Goal: Task Accomplishment & Management: Manage account settings

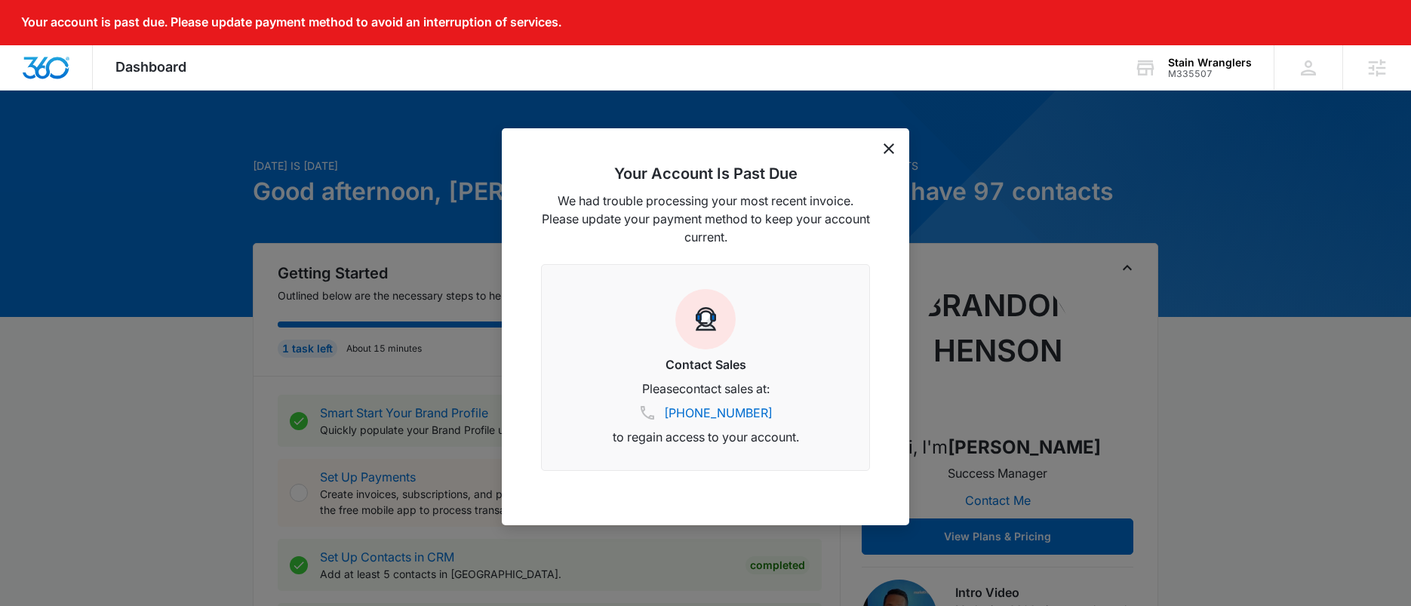
click at [887, 149] on icon "dismiss this dialog" at bounding box center [889, 148] width 11 height 11
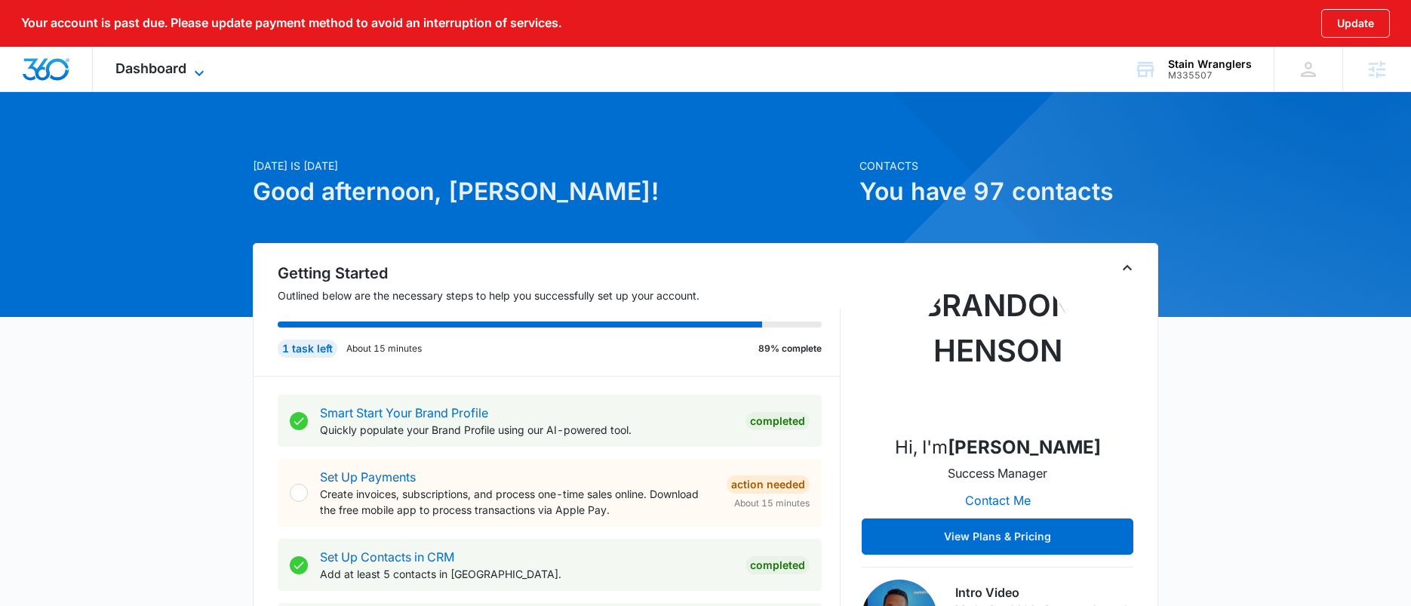
click at [154, 70] on span "Dashboard" at bounding box center [150, 68] width 71 height 16
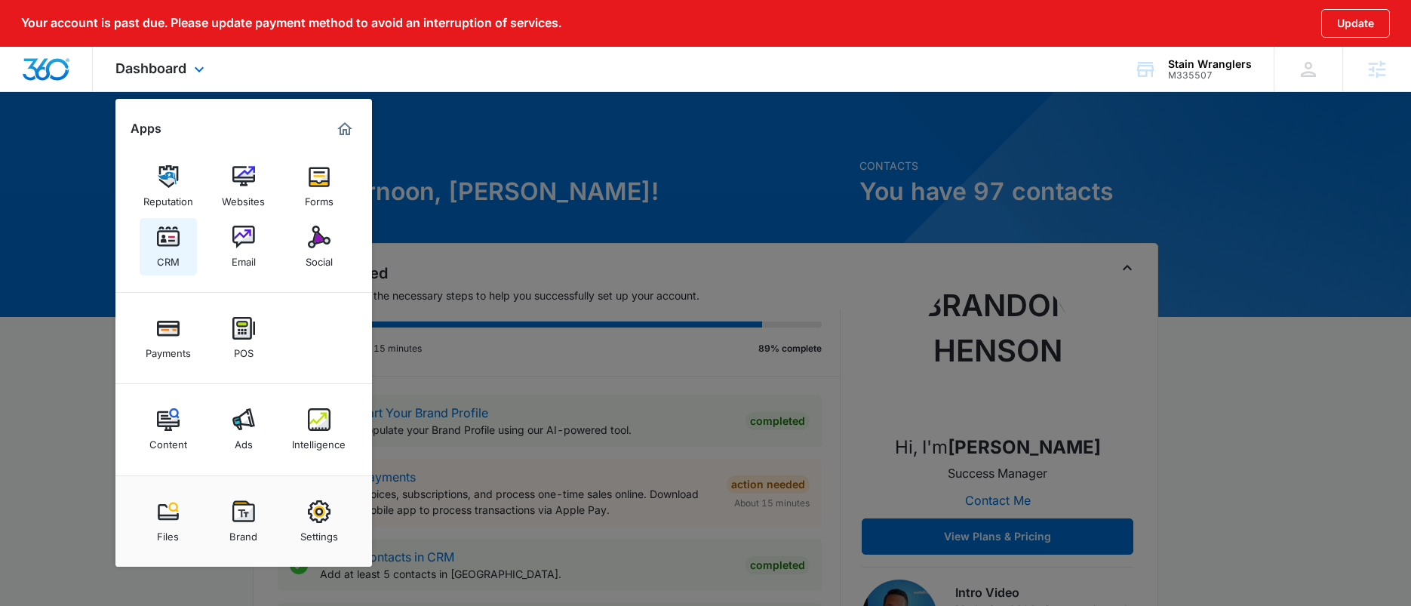
click at [161, 254] on div "CRM" at bounding box center [168, 258] width 23 height 20
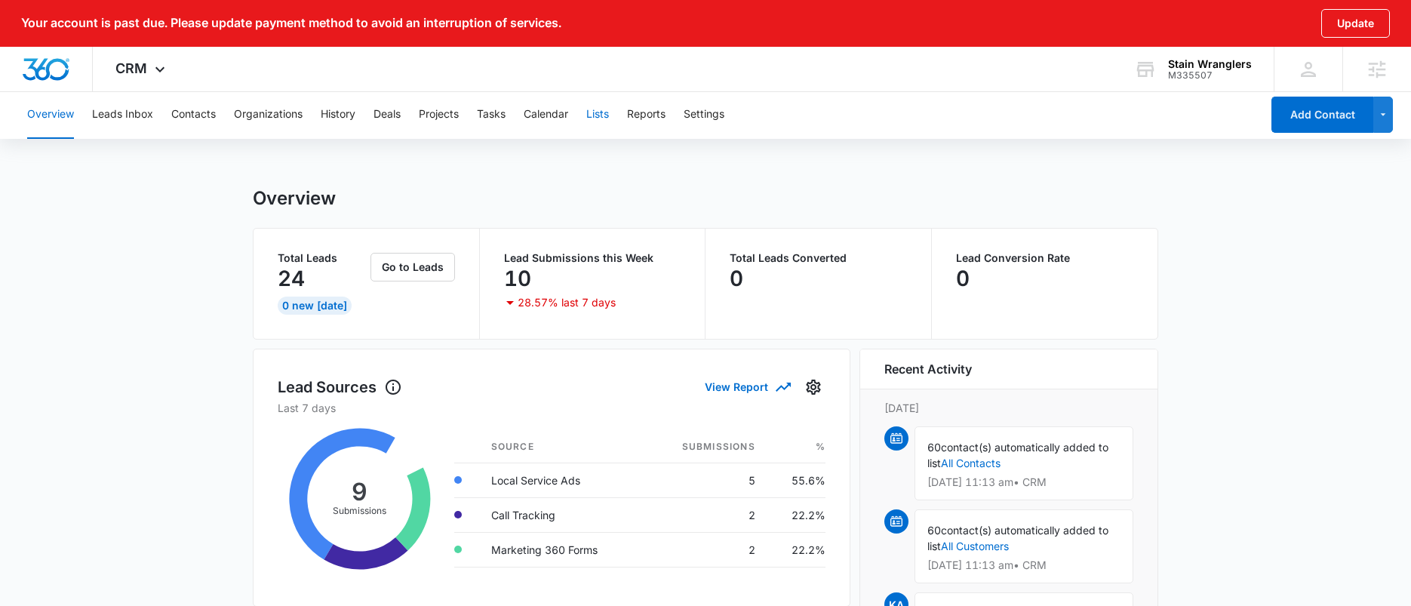
click at [595, 113] on button "Lists" at bounding box center [597, 115] width 23 height 48
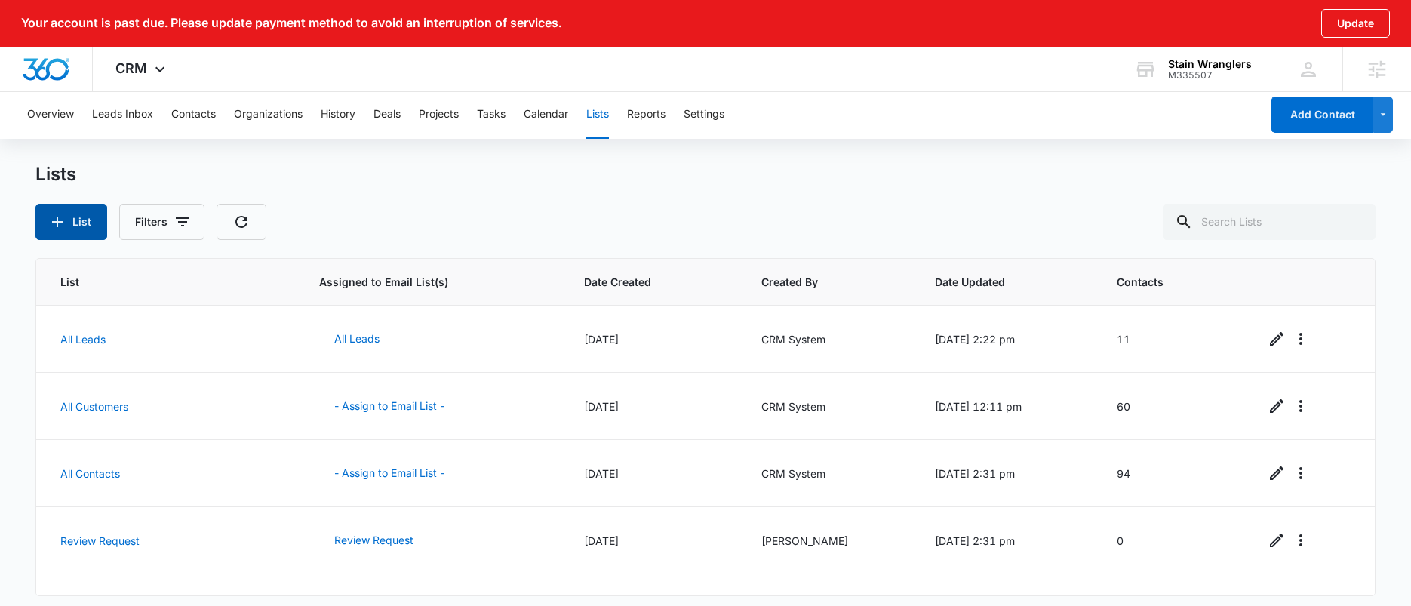
click at [62, 226] on icon "button" at bounding box center [57, 222] width 18 height 18
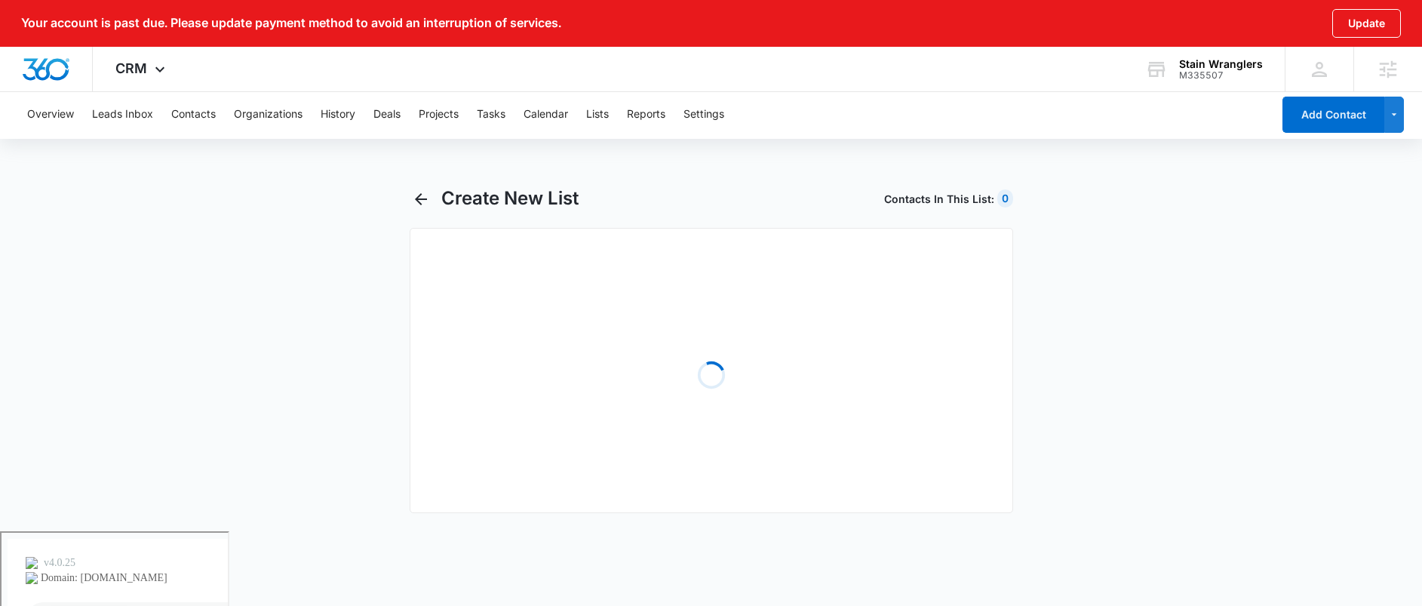
select select "31"
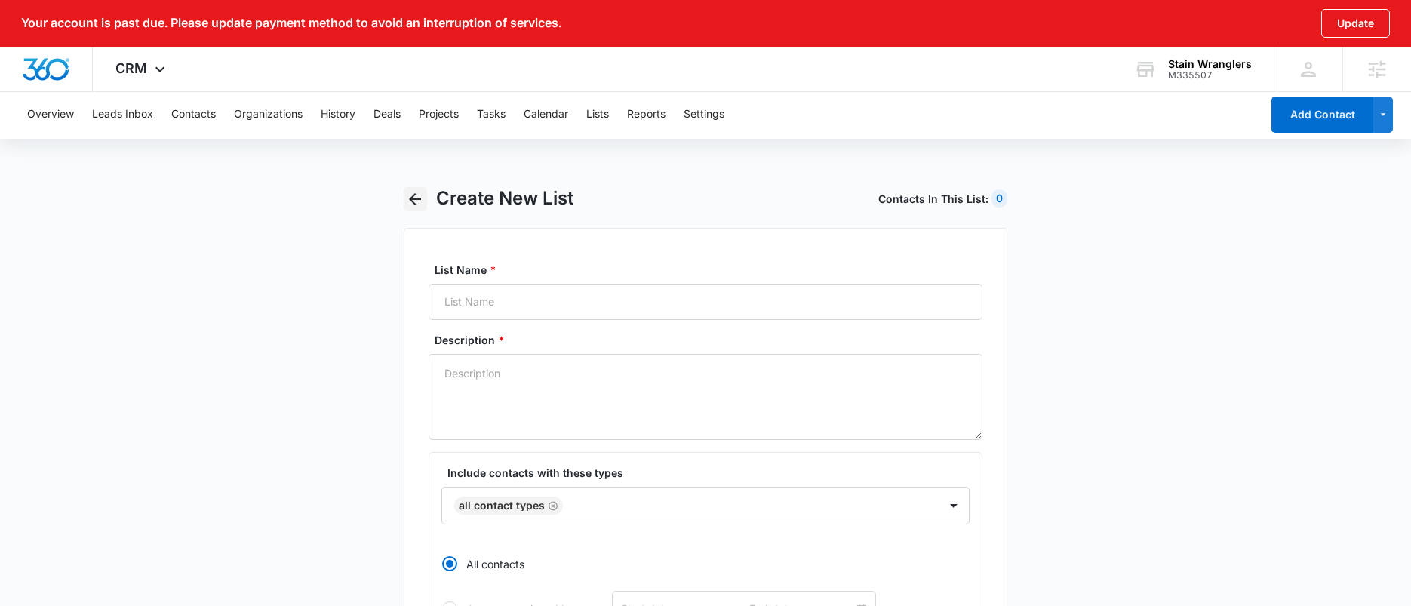
click at [413, 196] on icon "button" at bounding box center [415, 199] width 12 height 12
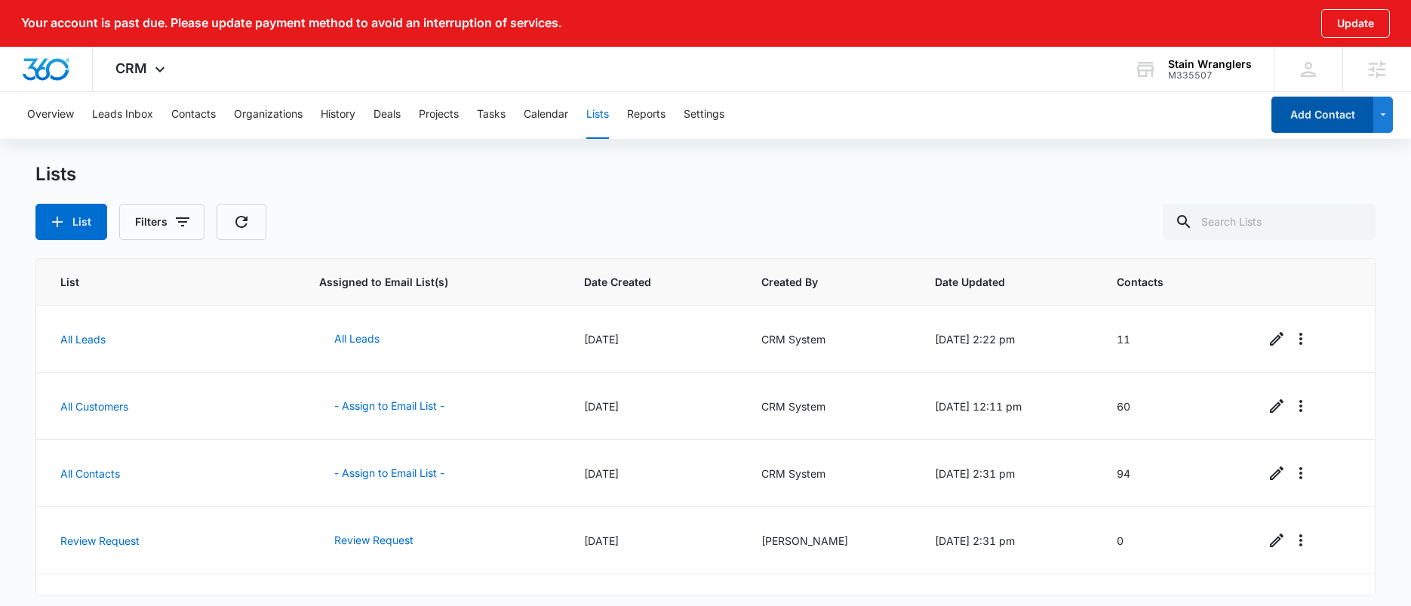
click at [1345, 115] on button "Add Contact" at bounding box center [1322, 115] width 102 height 36
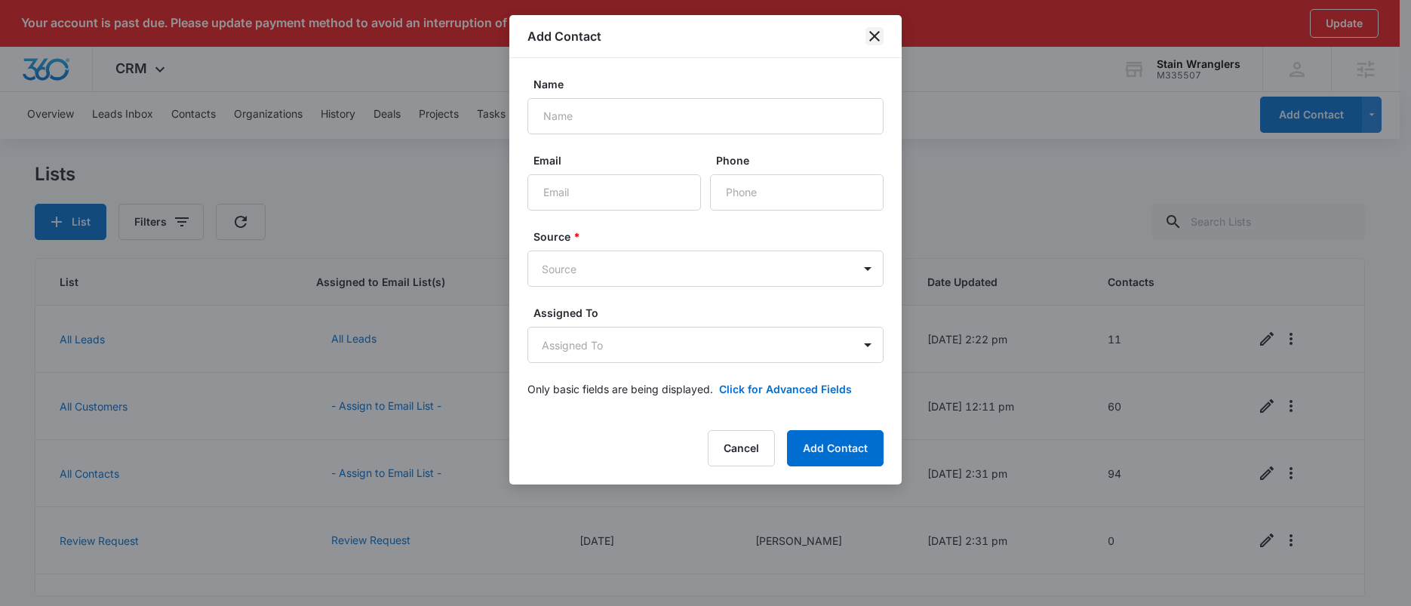
click at [871, 32] on icon "close" at bounding box center [874, 36] width 11 height 11
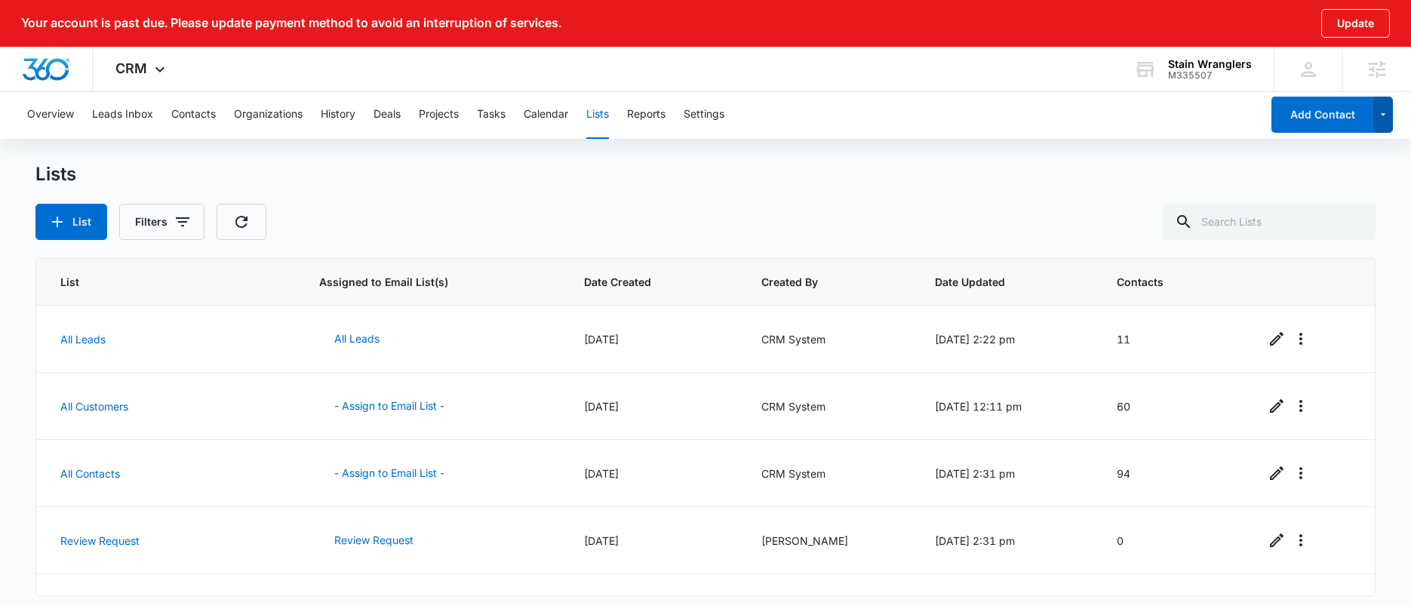
click at [1380, 114] on icon "button" at bounding box center [1383, 115] width 13 height 18
click at [1295, 283] on button "Add List" at bounding box center [1321, 276] width 142 height 23
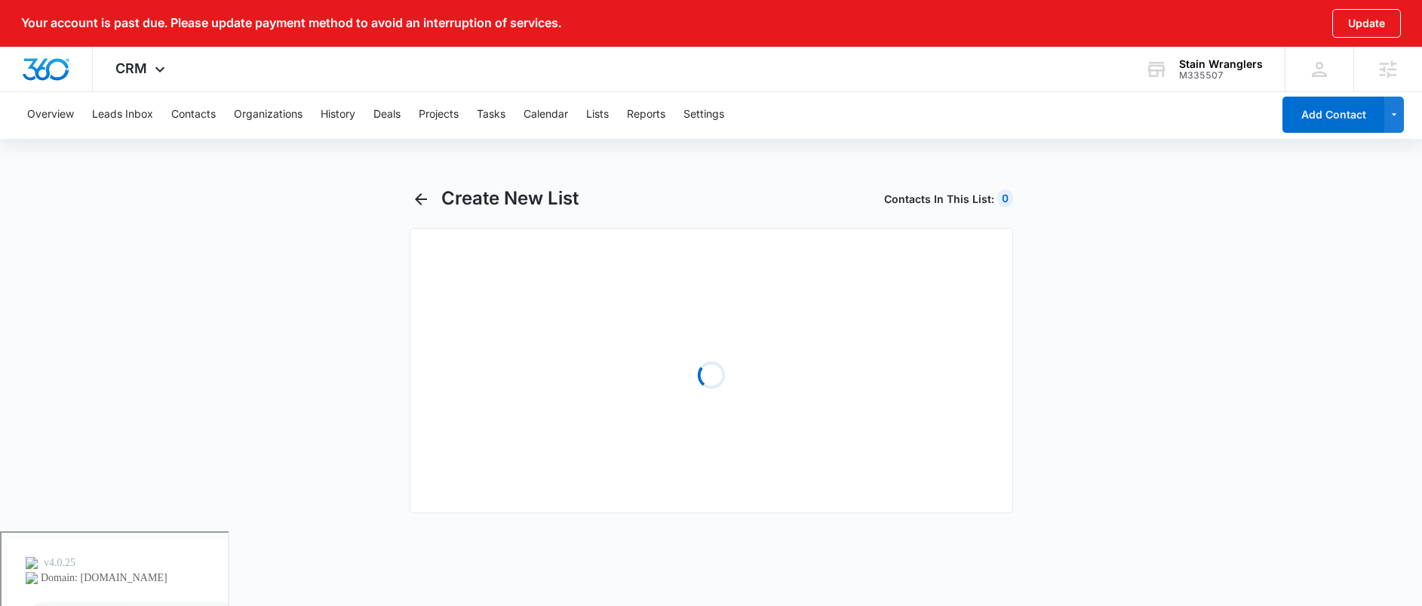
select select "31"
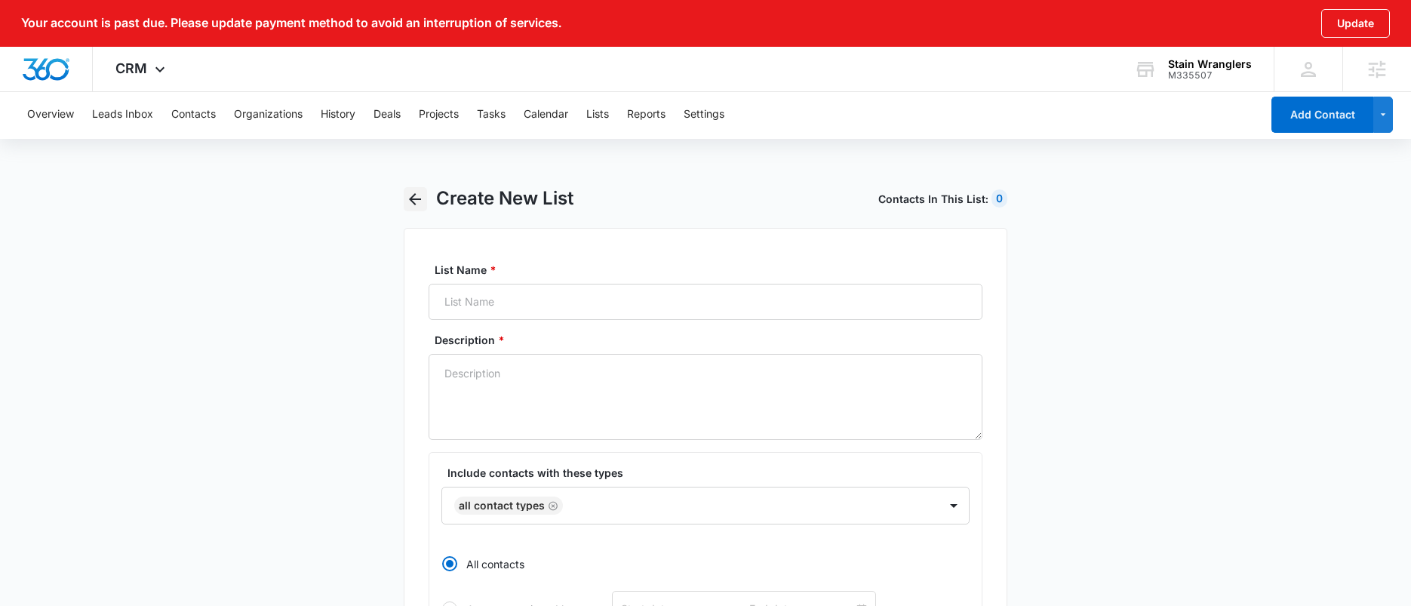
click at [407, 200] on icon "button" at bounding box center [415, 199] width 18 height 18
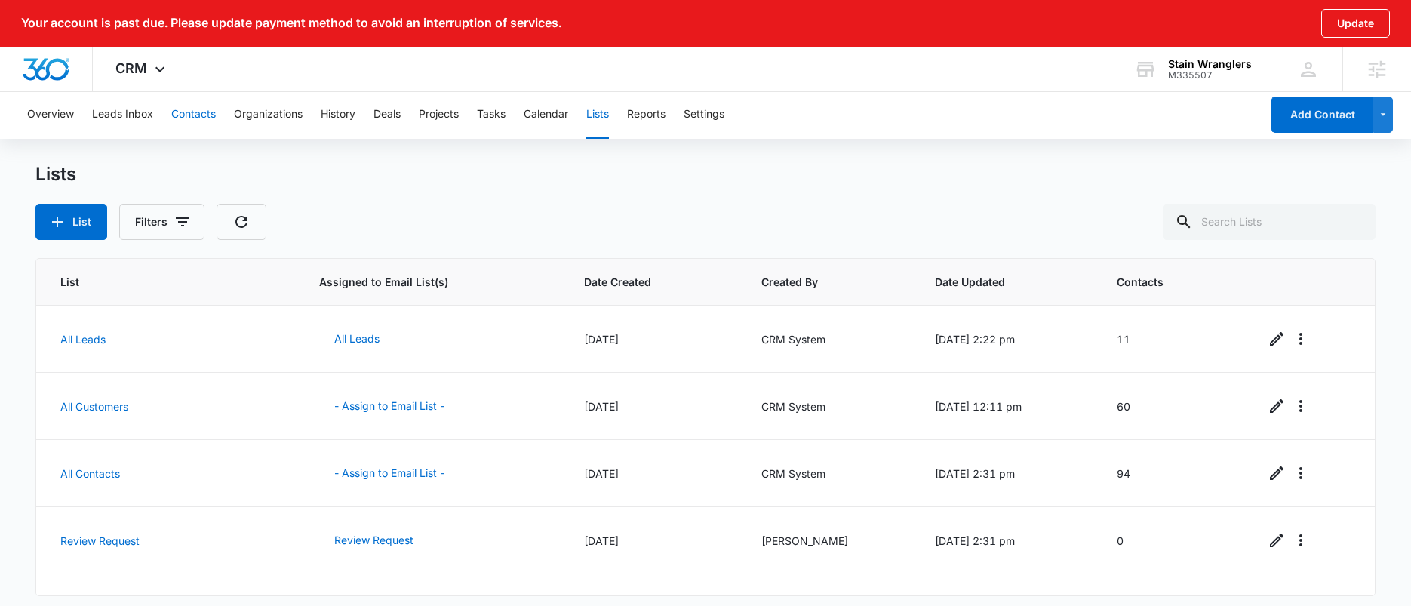
click at [200, 106] on button "Contacts" at bounding box center [193, 115] width 45 height 48
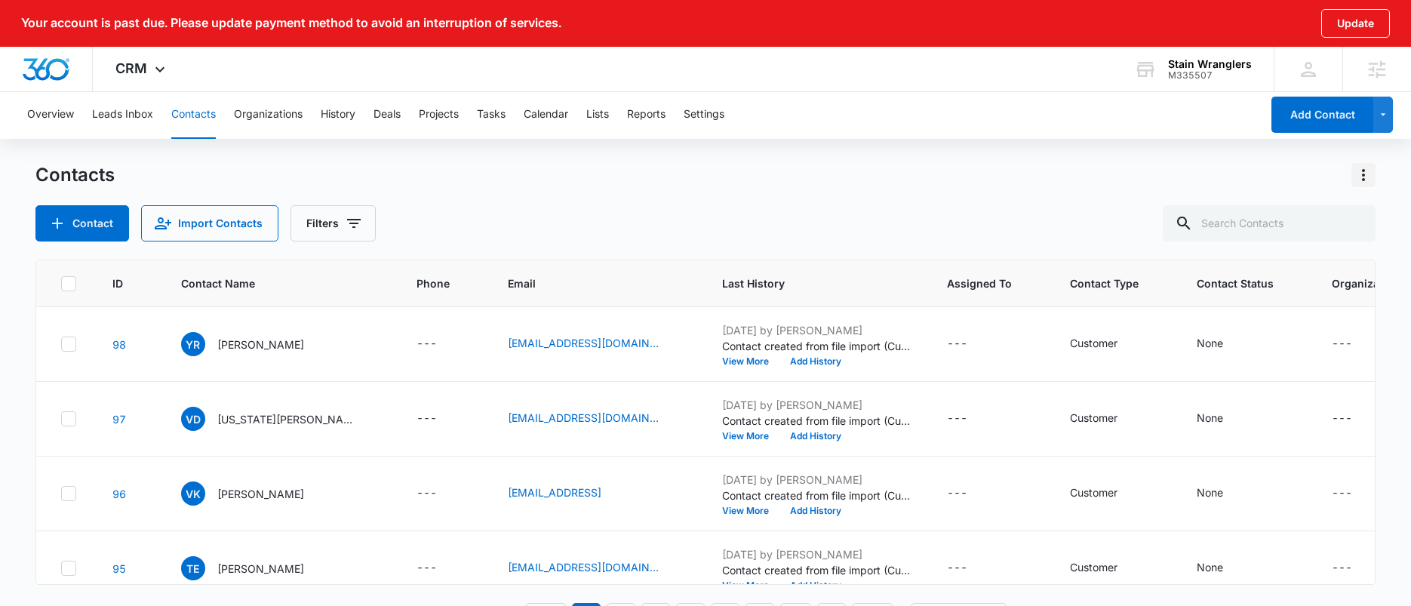
click at [1365, 180] on icon "Actions" at bounding box center [1363, 175] width 18 height 18
click at [1295, 243] on div "Import Contacts" at bounding box center [1289, 240] width 100 height 11
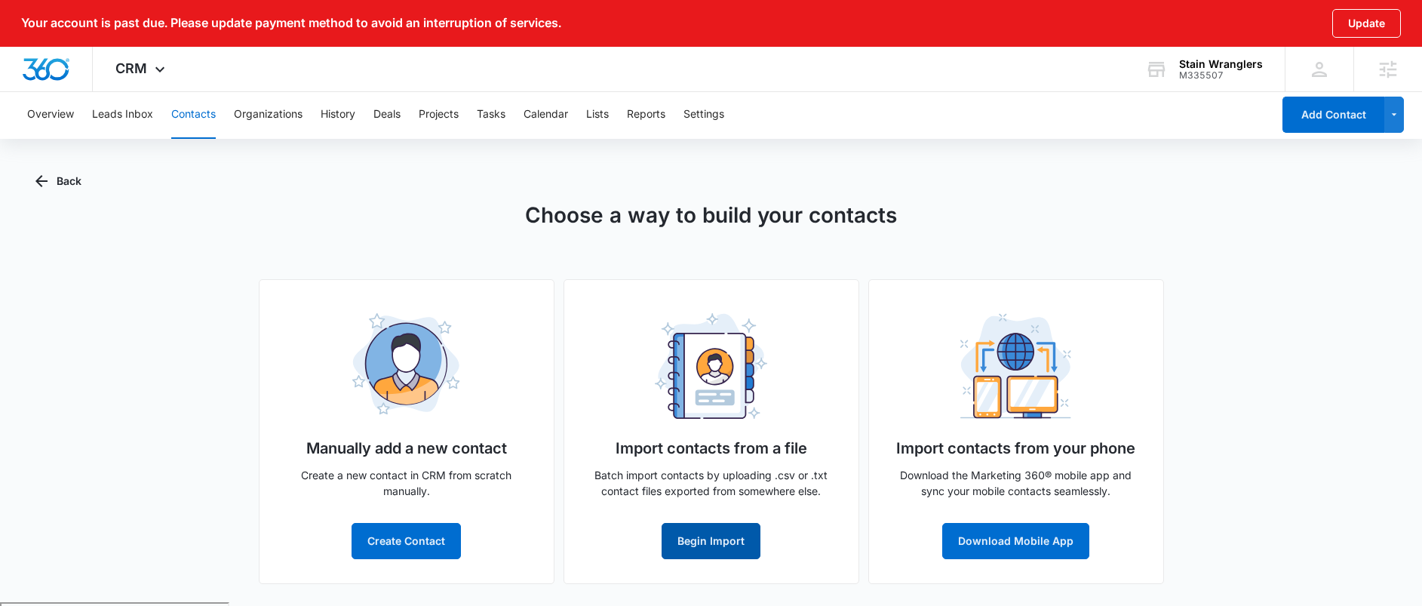
click at [717, 539] on button "Begin Import" at bounding box center [711, 541] width 99 height 36
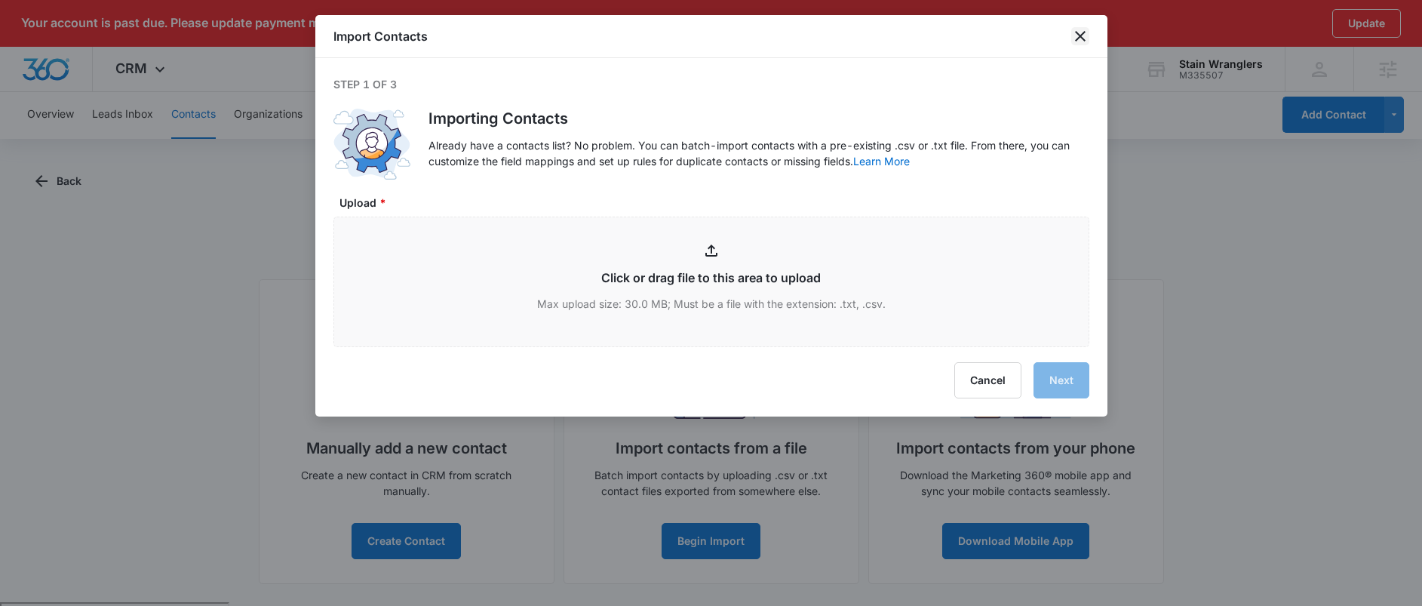
click at [1077, 36] on icon "close" at bounding box center [1080, 36] width 18 height 18
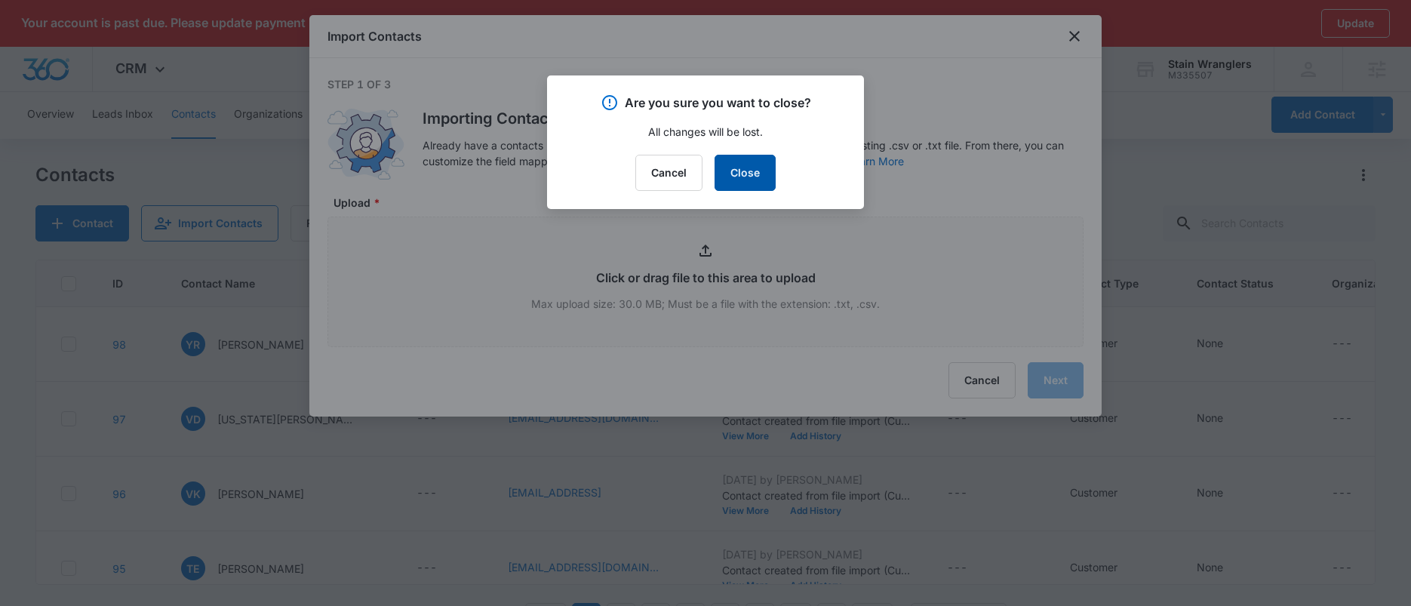
click at [748, 172] on button "Close" at bounding box center [745, 173] width 61 height 36
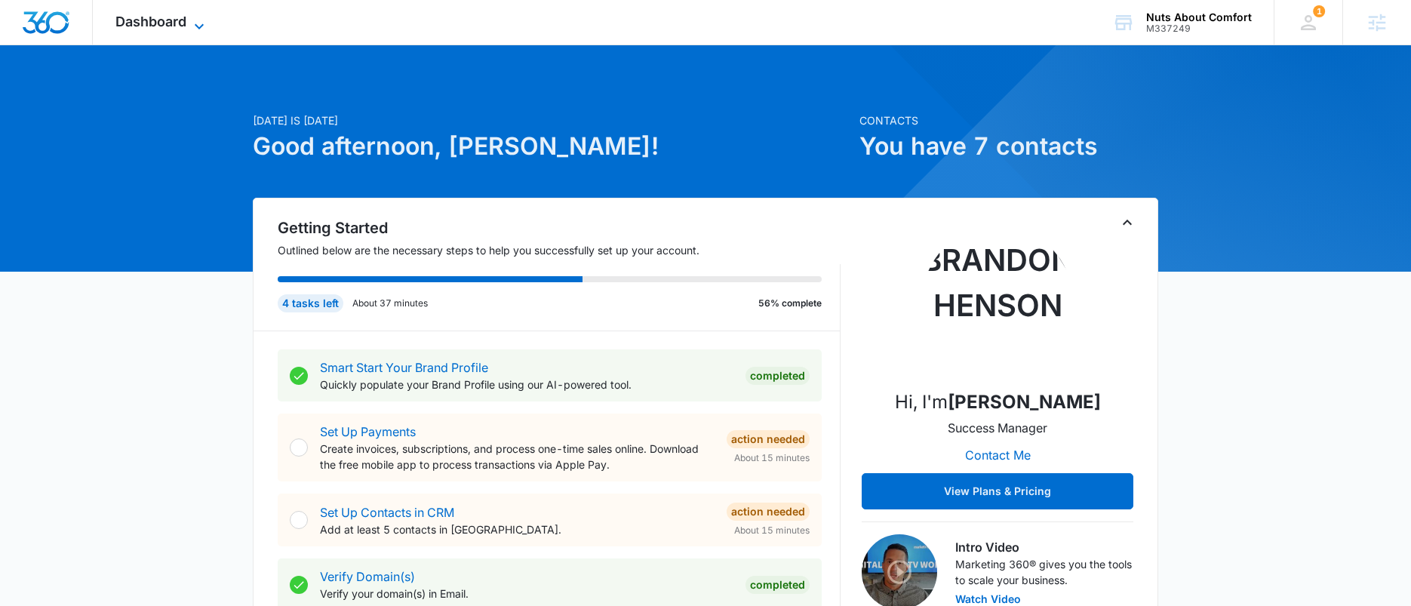
click at [178, 23] on span "Dashboard" at bounding box center [150, 22] width 71 height 16
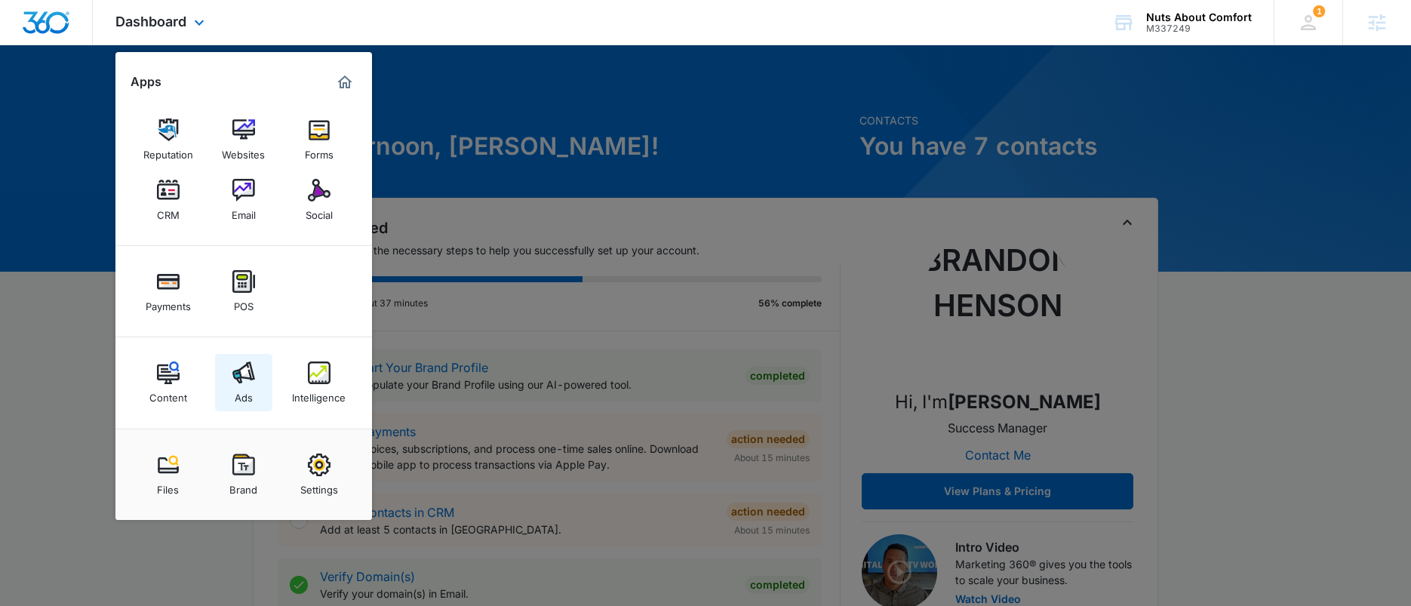
click at [249, 363] on img at bounding box center [243, 372] width 23 height 23
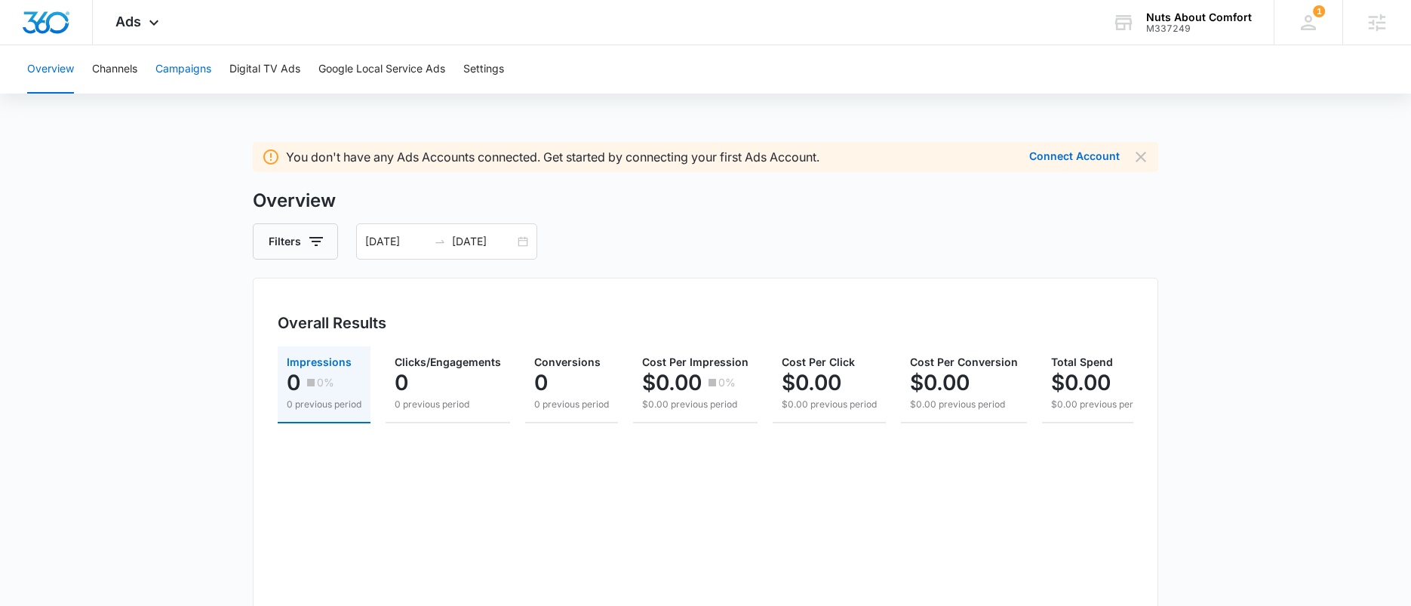
click at [189, 72] on button "Campaigns" at bounding box center [183, 69] width 56 height 48
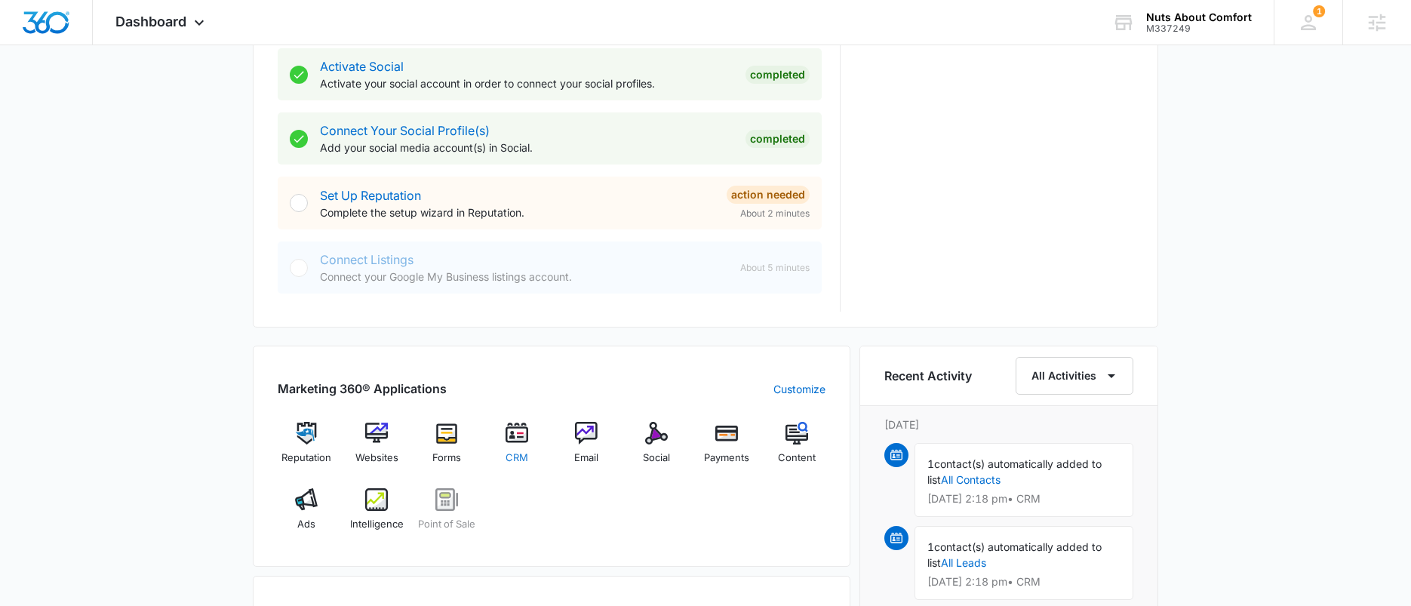
scroll to position [648, 0]
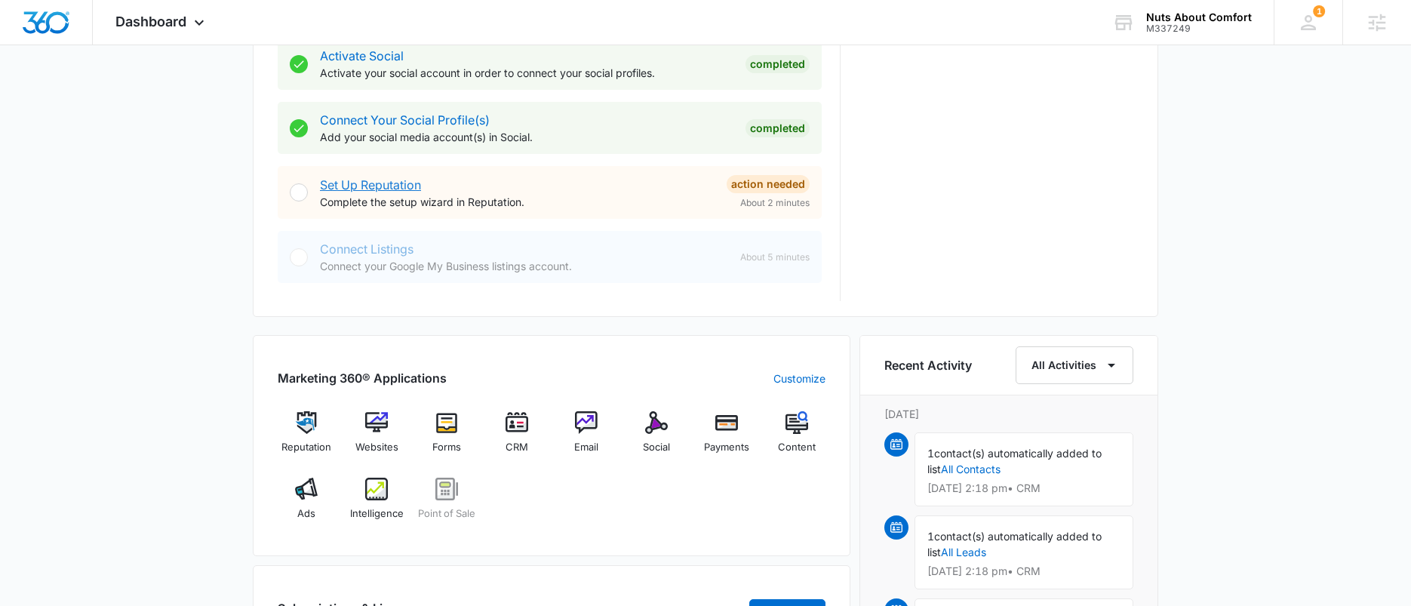
click at [389, 186] on link "Set Up Reputation" at bounding box center [370, 184] width 101 height 15
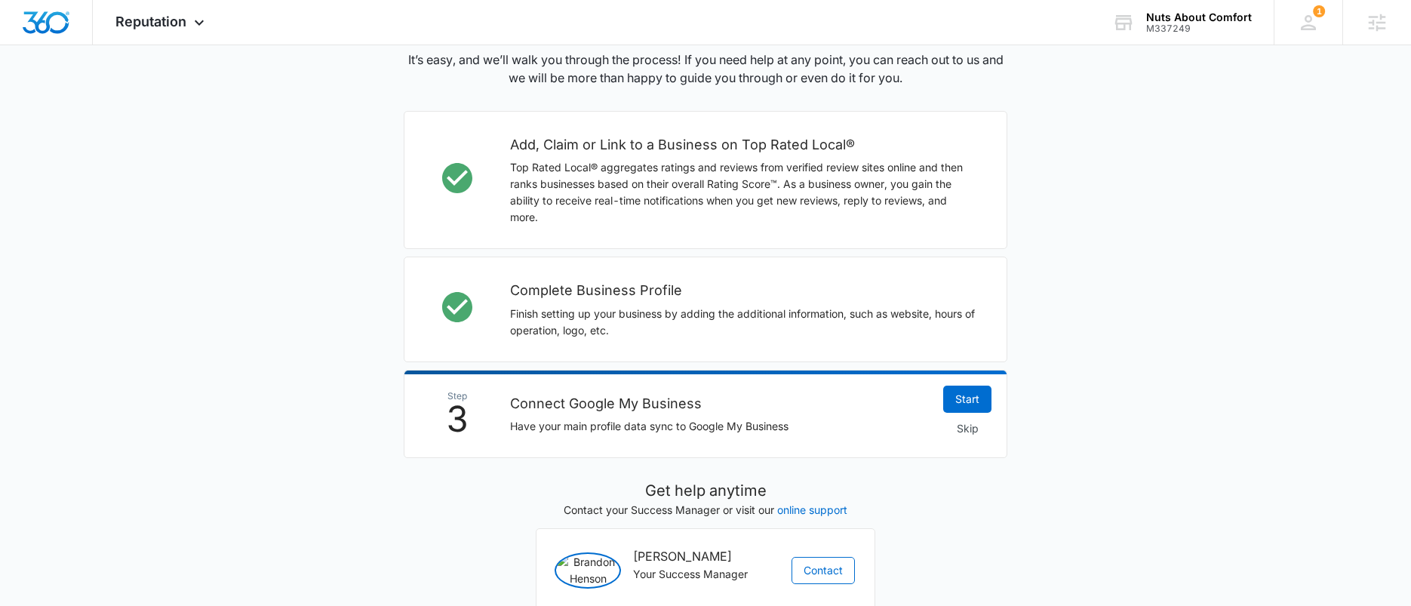
scroll to position [416, 0]
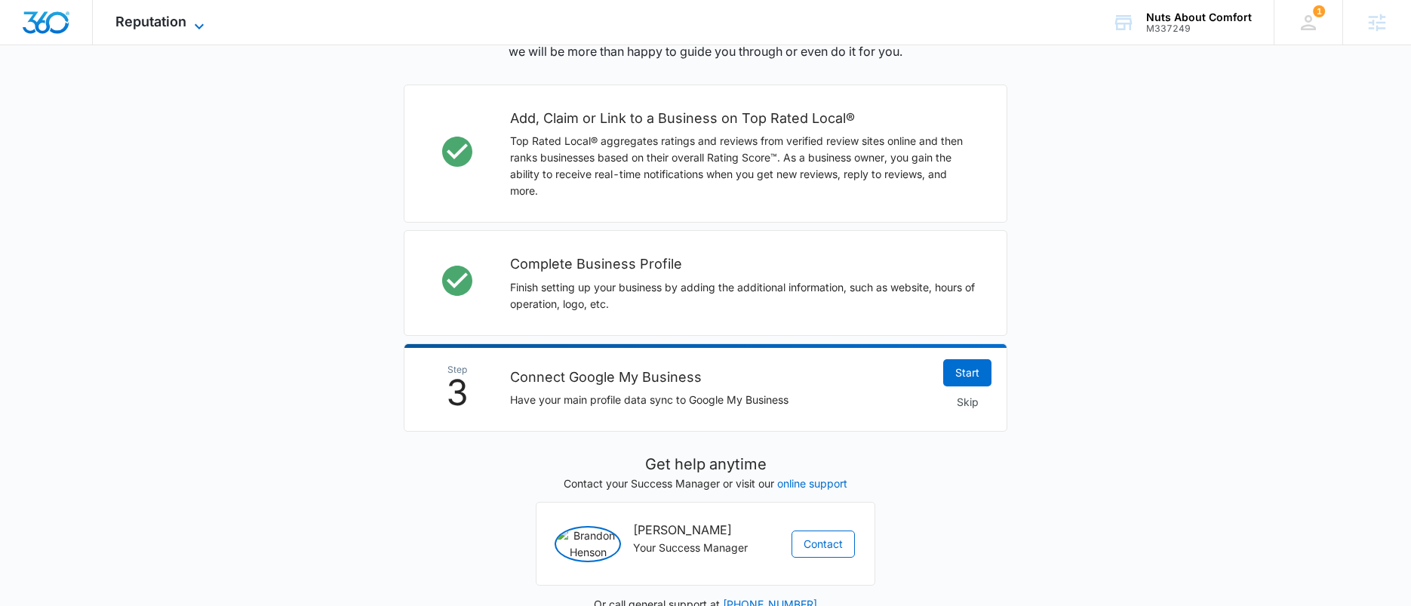
click at [159, 18] on span "Reputation" at bounding box center [150, 22] width 71 height 16
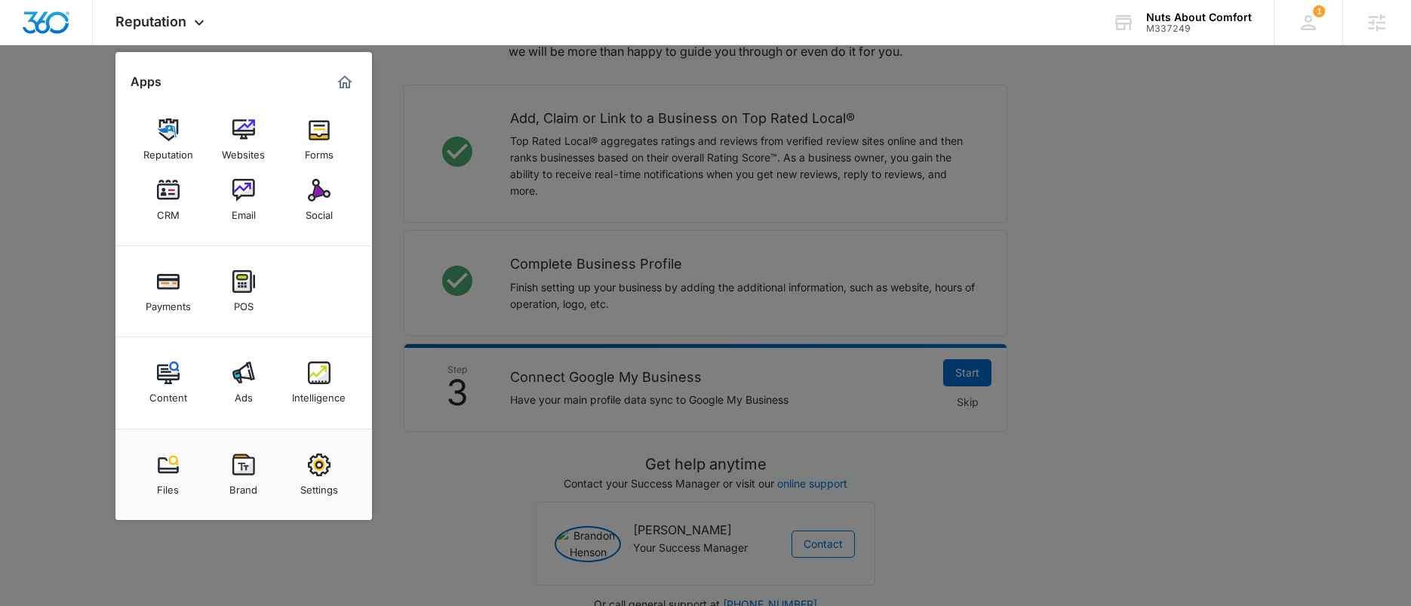
click at [401, 154] on div at bounding box center [705, 303] width 1411 height 606
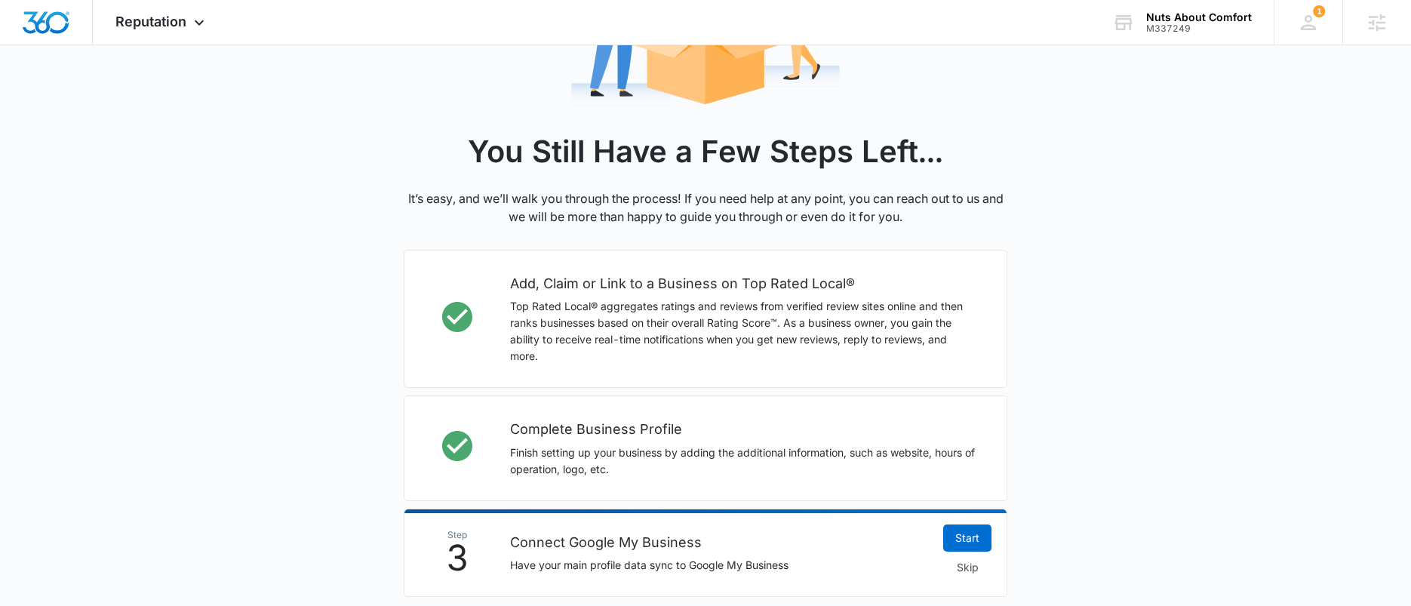
scroll to position [314, 0]
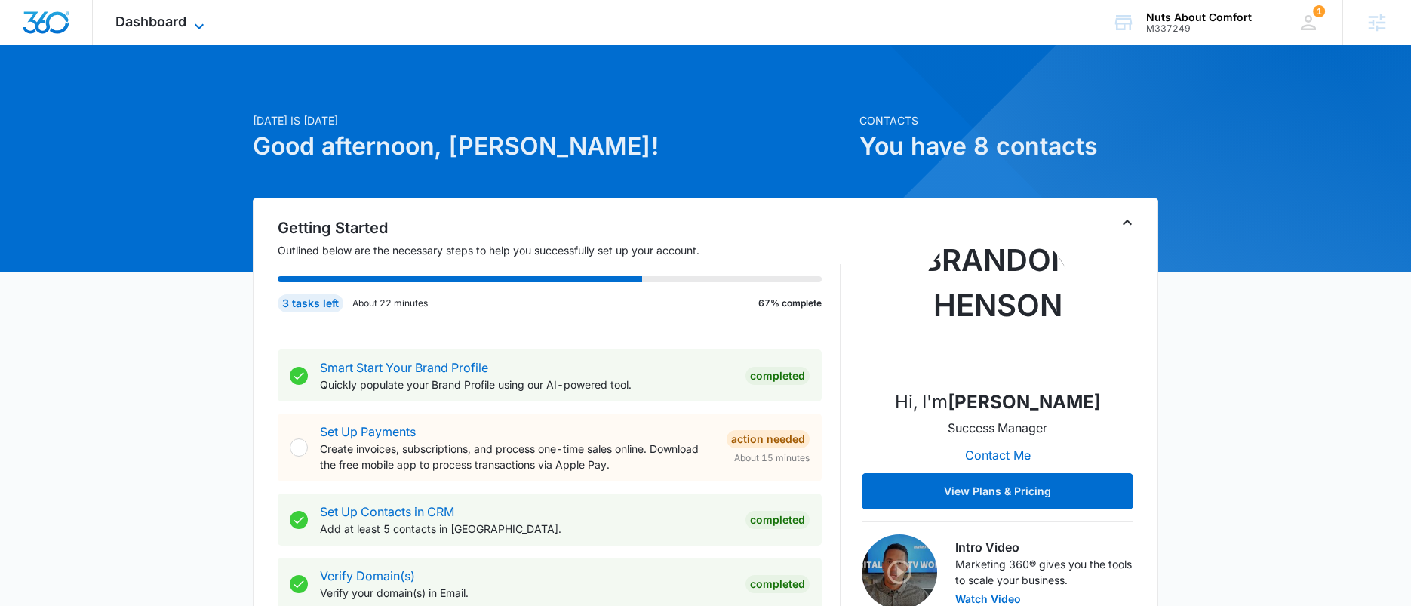
click at [168, 27] on span "Dashboard" at bounding box center [150, 22] width 71 height 16
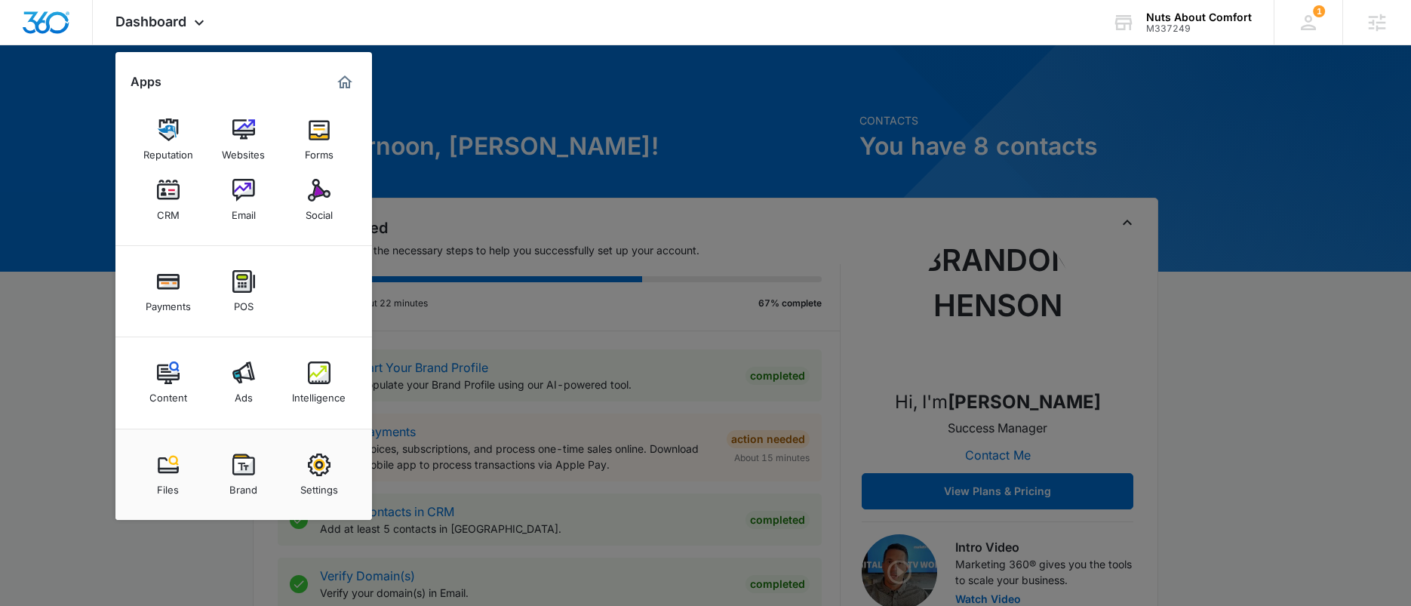
click at [251, 387] on div "Ads" at bounding box center [244, 394] width 18 height 20
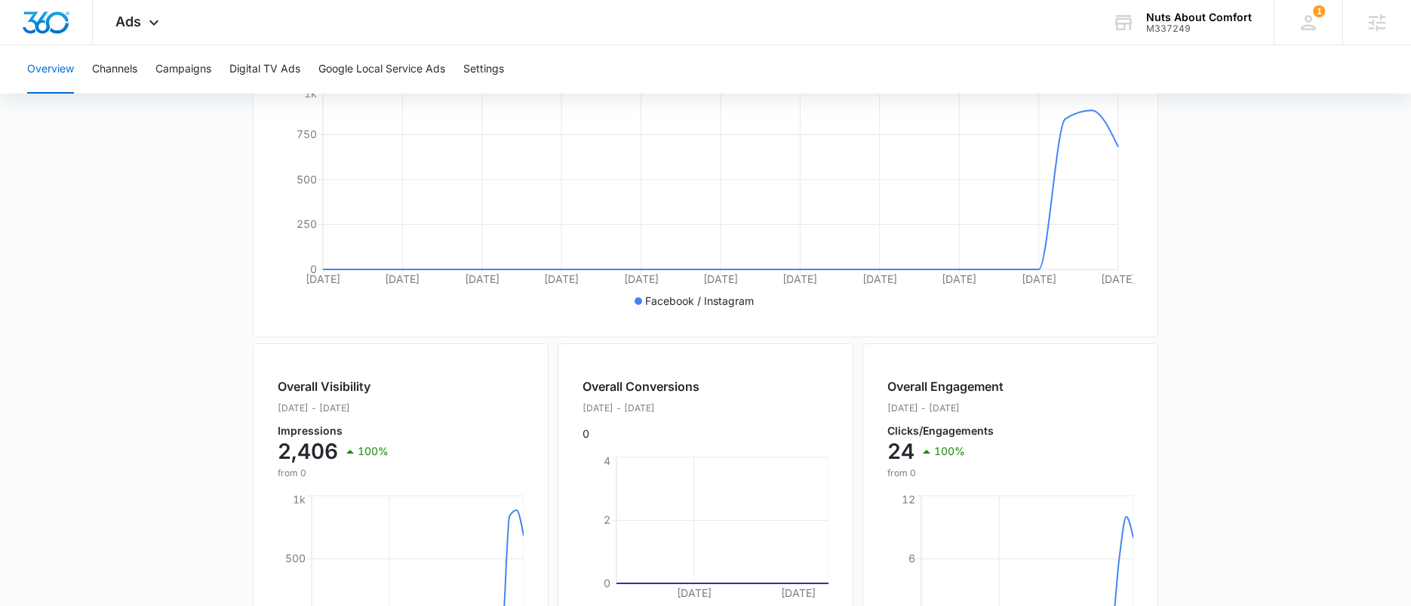
scroll to position [143, 0]
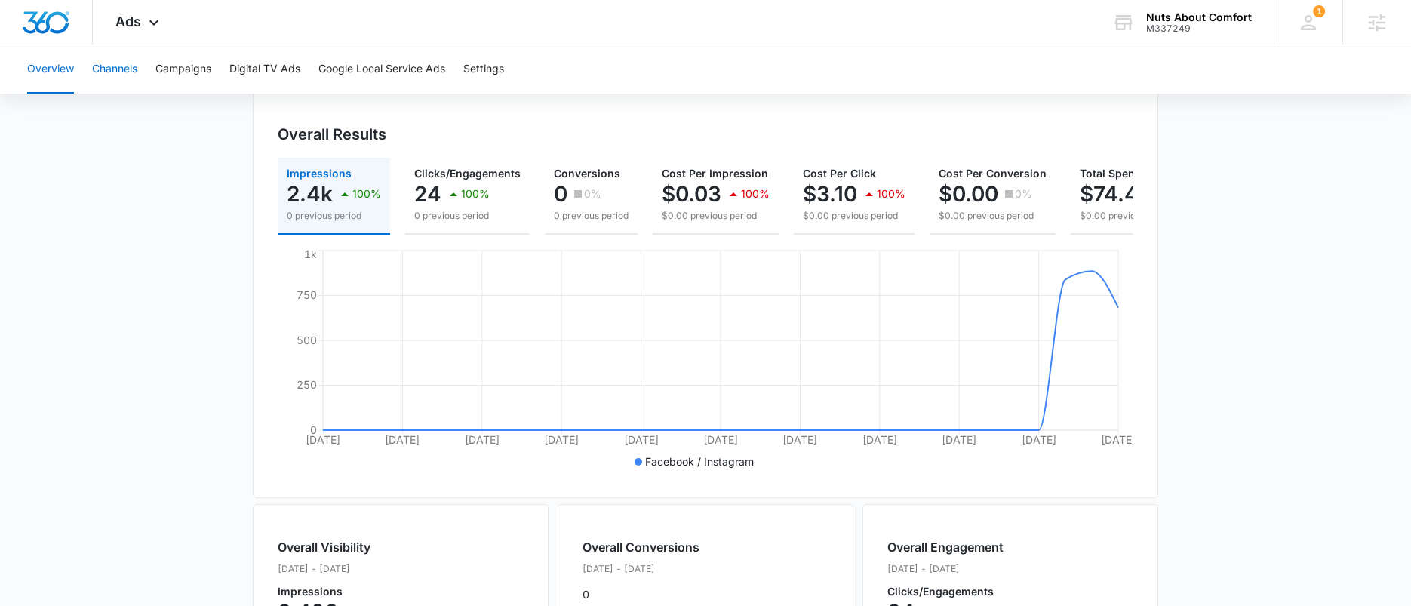
click at [126, 77] on button "Channels" at bounding box center [114, 69] width 45 height 48
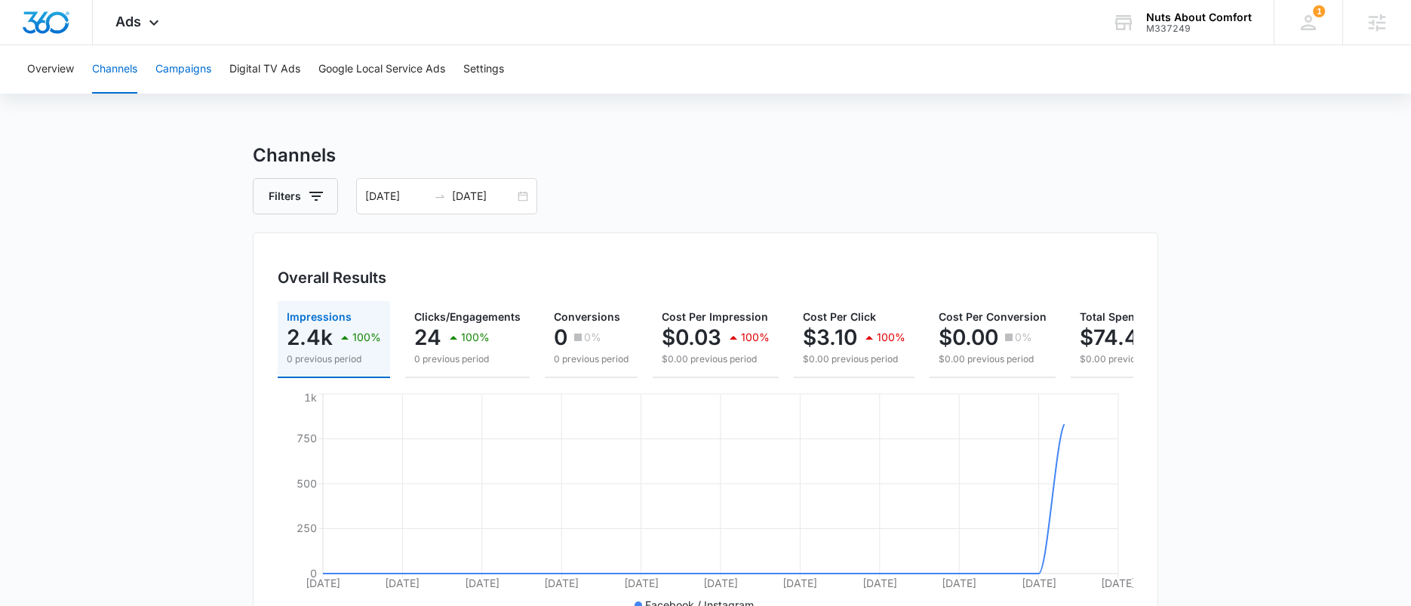
click at [181, 64] on button "Campaigns" at bounding box center [183, 69] width 56 height 48
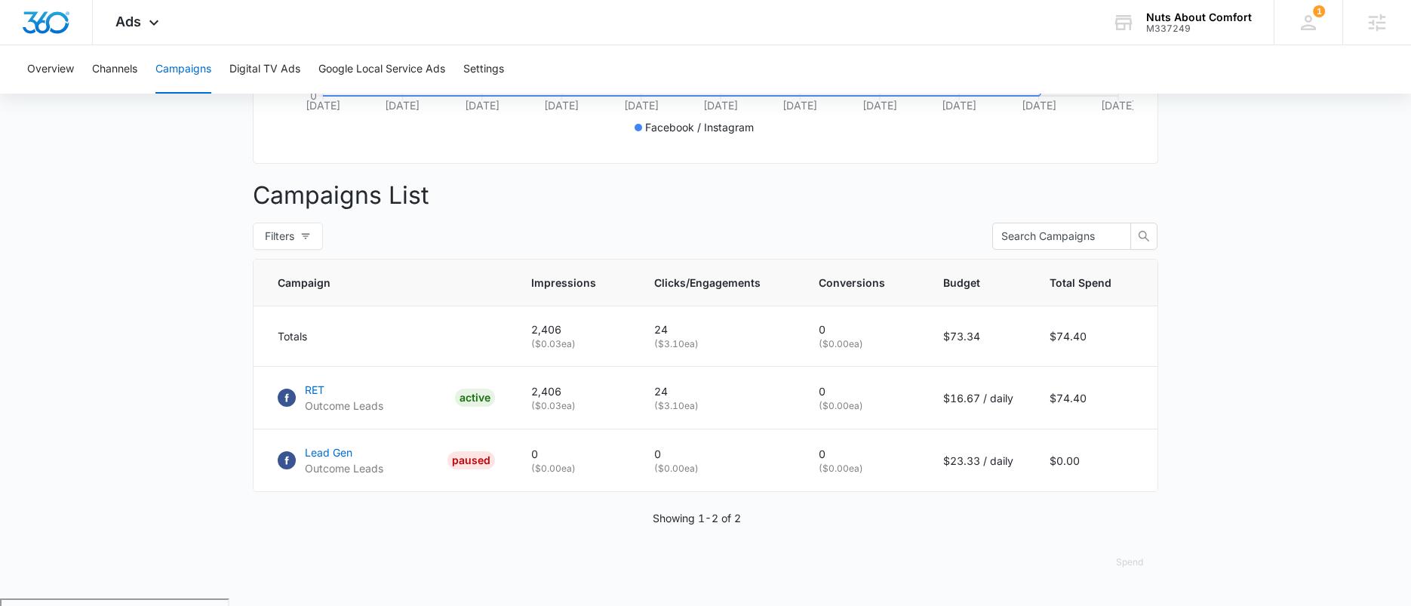
scroll to position [481, 0]
